Goal: Information Seeking & Learning: Learn about a topic

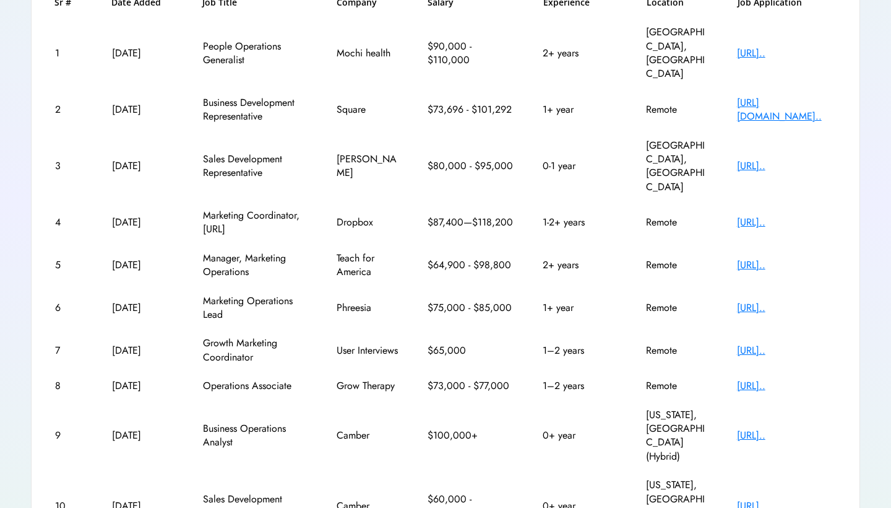
scroll to position [214, 0]
click at [761, 429] on div "[URL].." at bounding box center [786, 436] width 99 height 14
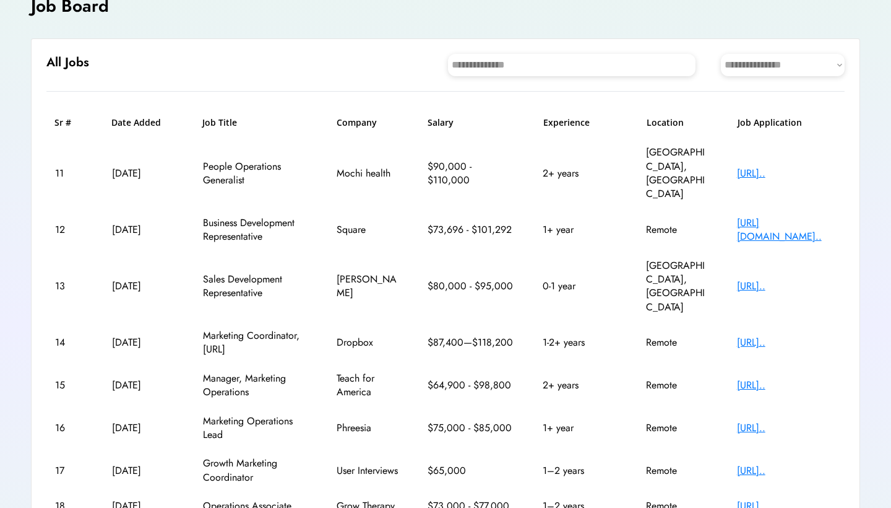
scroll to position [79, 0]
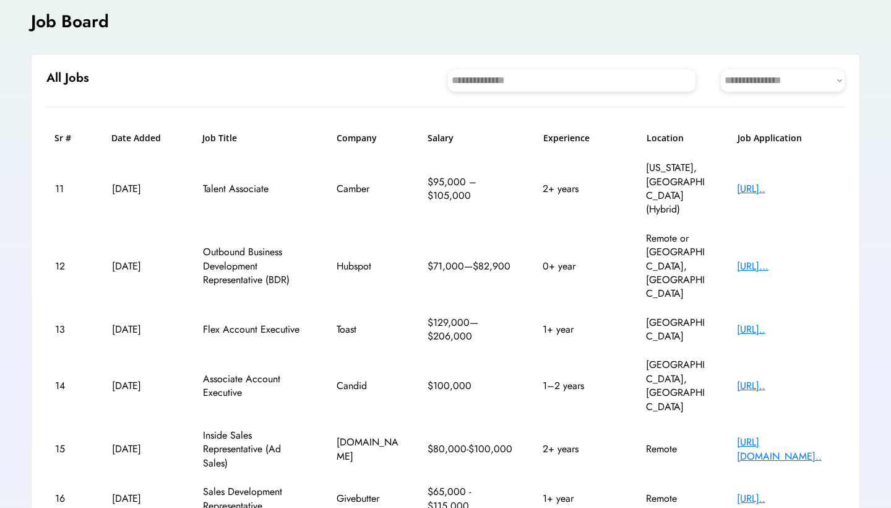
click at [346, 322] on div "Toast" at bounding box center [368, 329] width 62 height 14
click at [493, 308] on div "13 [DATE] Flex Account Executive Toast $129,000—$206,000 1+ year [GEOGRAPHIC_DA…" at bounding box center [445, 329] width 798 height 43
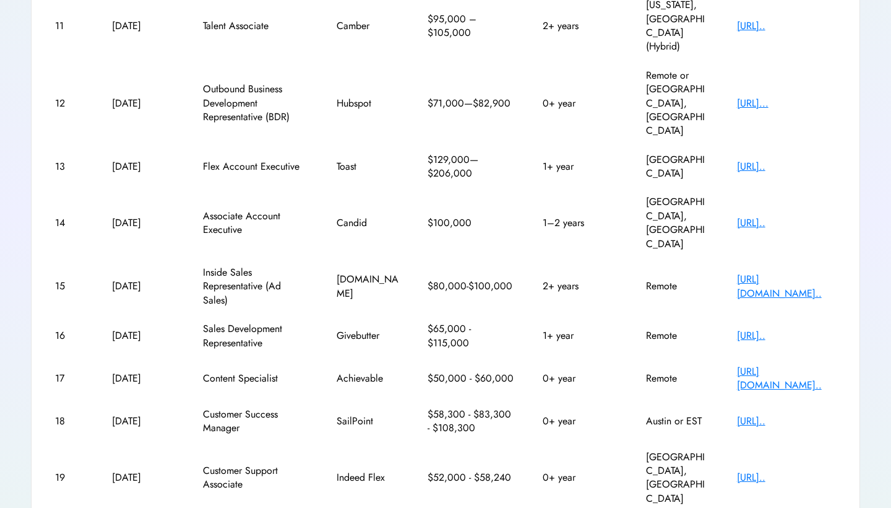
scroll to position [241, 0]
click at [357, 415] on div "SailPoint" at bounding box center [368, 422] width 62 height 14
click at [355, 471] on div "Indeed Flex" at bounding box center [368, 478] width 62 height 14
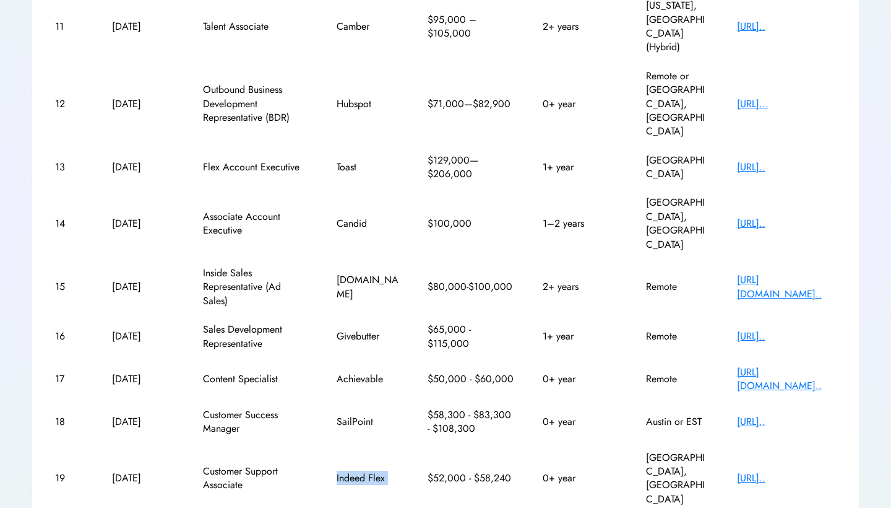
click at [355, 471] on div "Indeed Flex" at bounding box center [368, 478] width 62 height 14
click at [798, 415] on div "[URL].." at bounding box center [786, 422] width 99 height 14
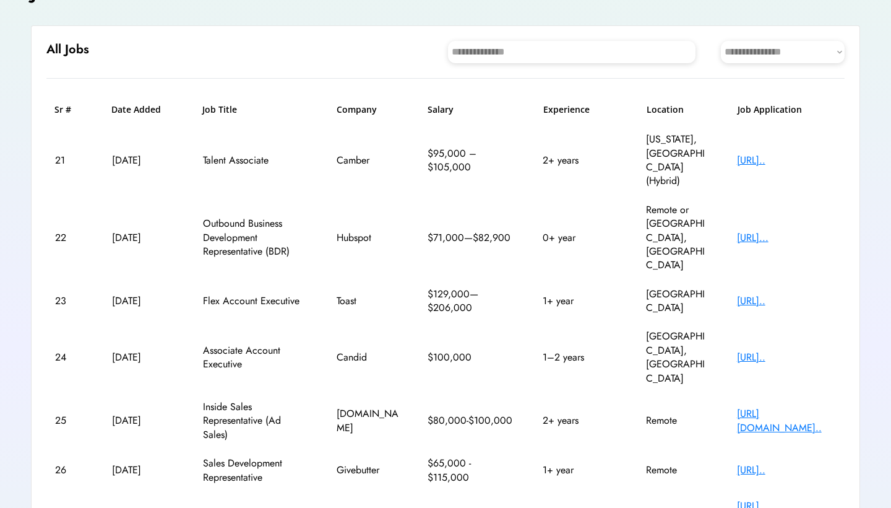
scroll to position [79, 0]
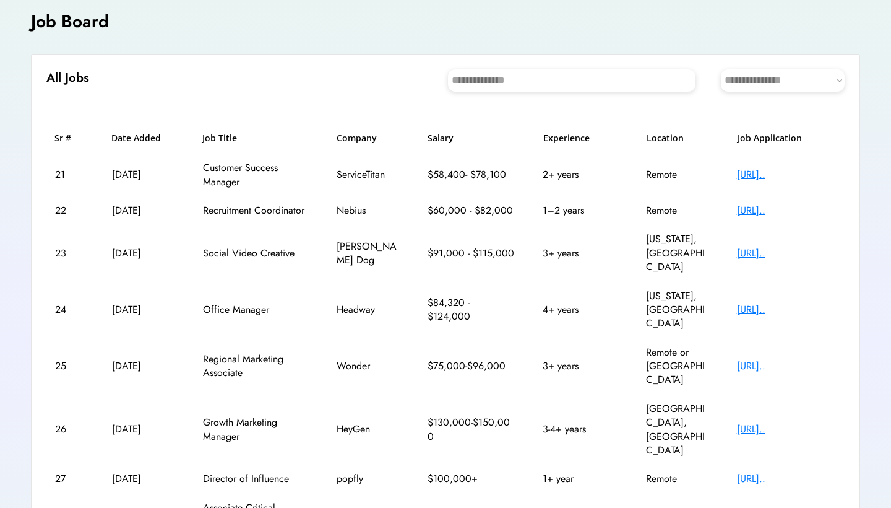
click at [352, 472] on div "popfly" at bounding box center [368, 479] width 62 height 14
click at [808, 472] on div "[URL].." at bounding box center [786, 479] width 99 height 14
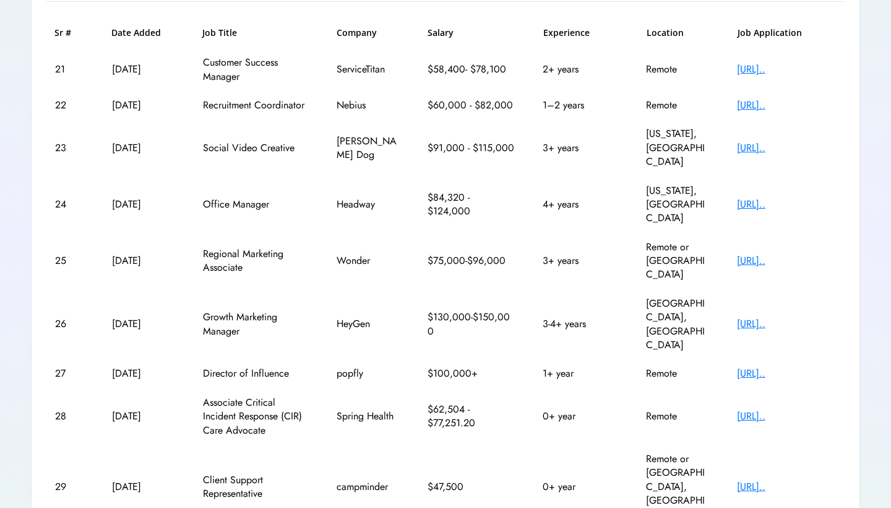
scroll to position [185, 0]
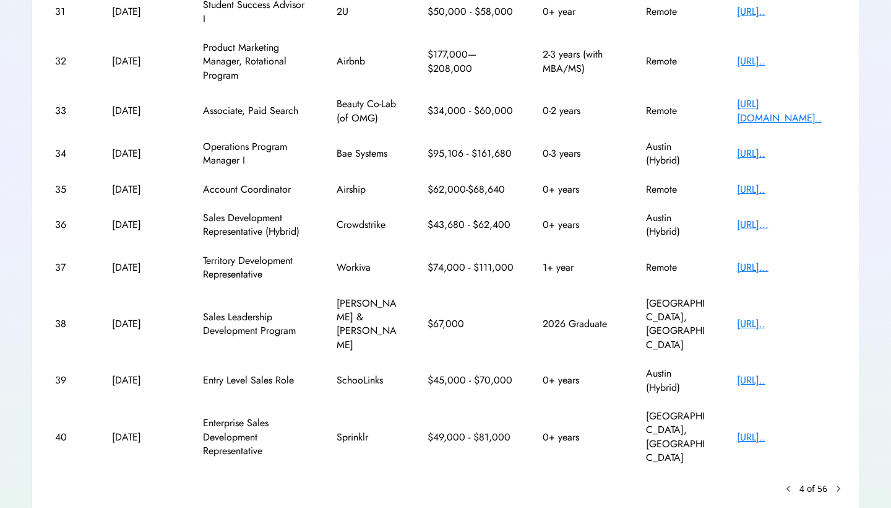
scroll to position [241, 0]
click at [750, 431] on div "[URL].." at bounding box center [786, 438] width 99 height 14
